Goal: Task Accomplishment & Management: Use online tool/utility

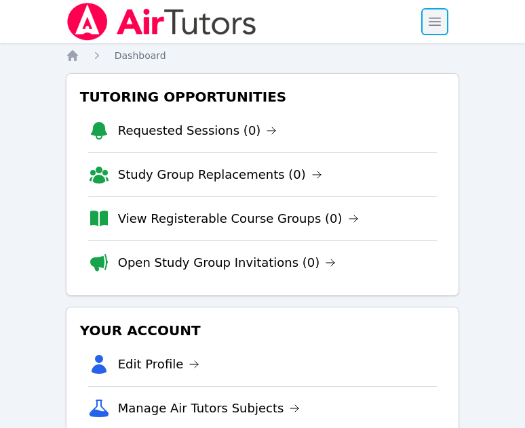
click at [430, 26] on span "button" at bounding box center [434, 22] width 30 height 30
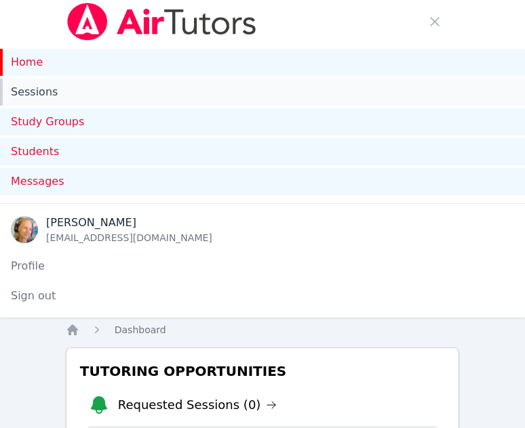
click at [39, 94] on link "Sessions" at bounding box center [262, 92] width 525 height 27
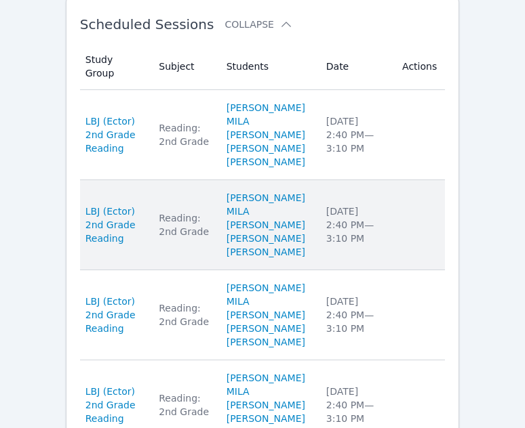
scroll to position [745, 0]
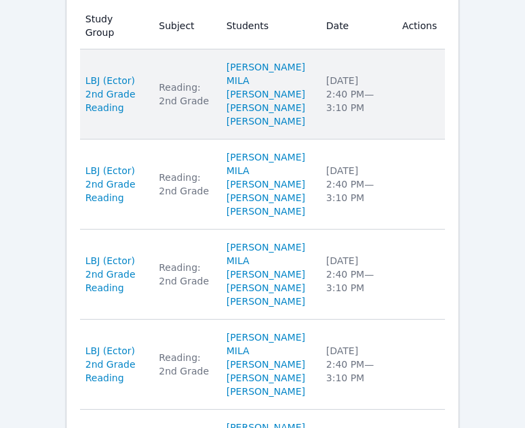
click at [210, 111] on td "Subject Reading: 2nd Grade" at bounding box center [183, 94] width 67 height 90
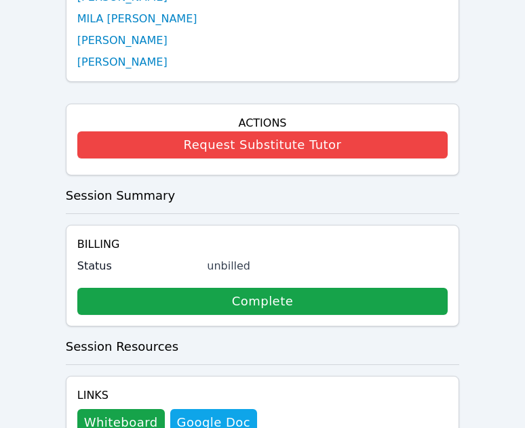
scroll to position [678, 0]
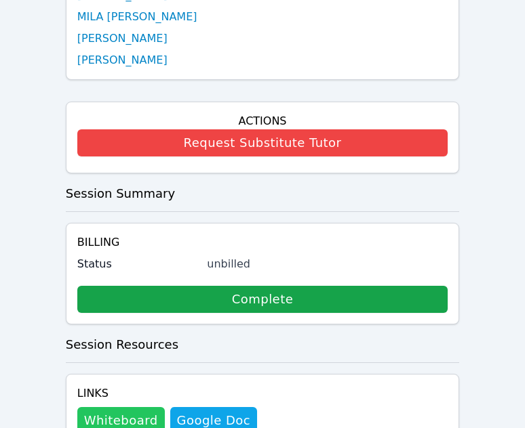
click at [77, 408] on button "Whiteboard" at bounding box center [120, 420] width 87 height 27
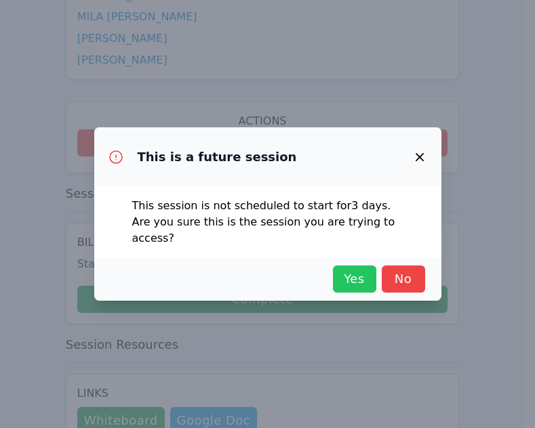
click at [362, 281] on button "Yes" at bounding box center [354, 279] width 43 height 27
